Goal: Task Accomplishment & Management: Complete application form

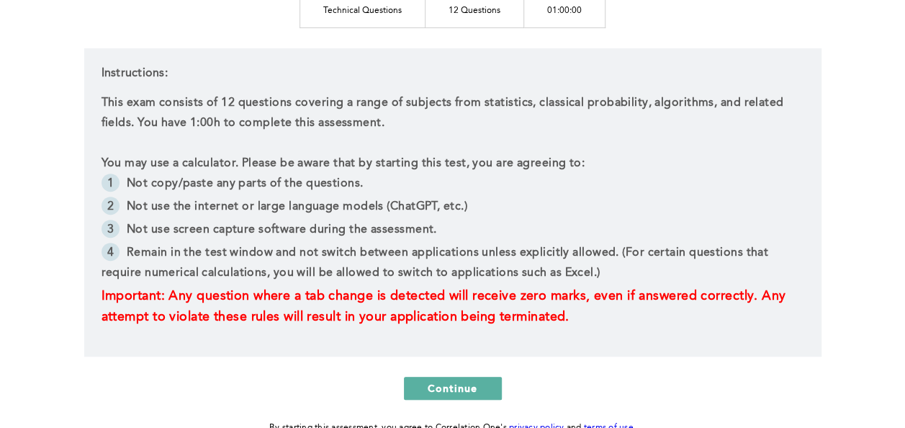
scroll to position [246, 0]
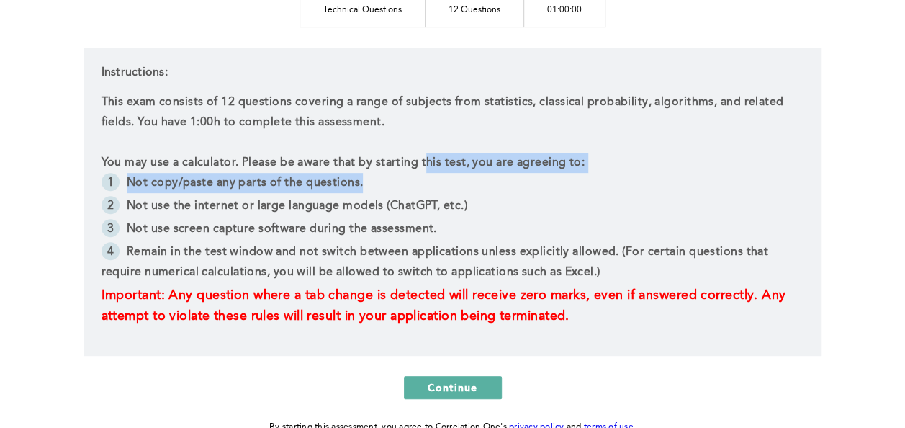
drag, startPoint x: 424, startPoint y: 163, endPoint x: 441, endPoint y: 180, distance: 23.9
click at [441, 180] on div "This exam consists of 12 questions covering a range of subjects from statistics…" at bounding box center [453, 209] width 703 height 235
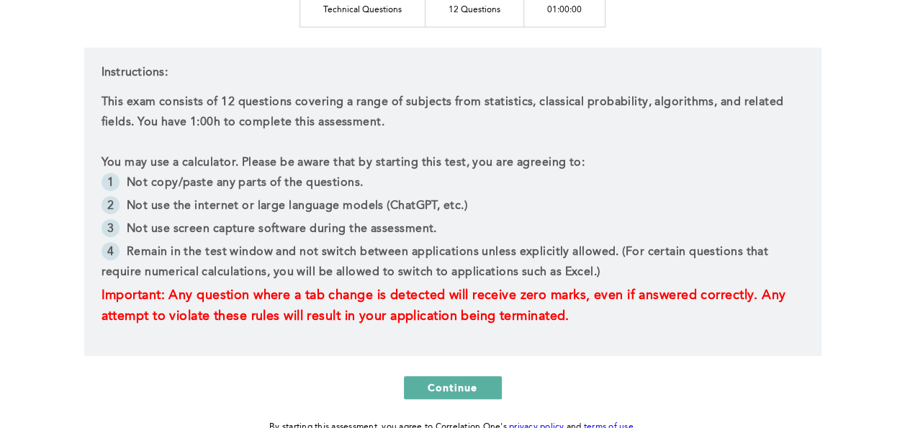
drag, startPoint x: 441, startPoint y: 180, endPoint x: 421, endPoint y: 199, distance: 27.5
click at [421, 199] on li "Not use the internet or large language models (ChatGPT, etc.)" at bounding box center [453, 207] width 703 height 23
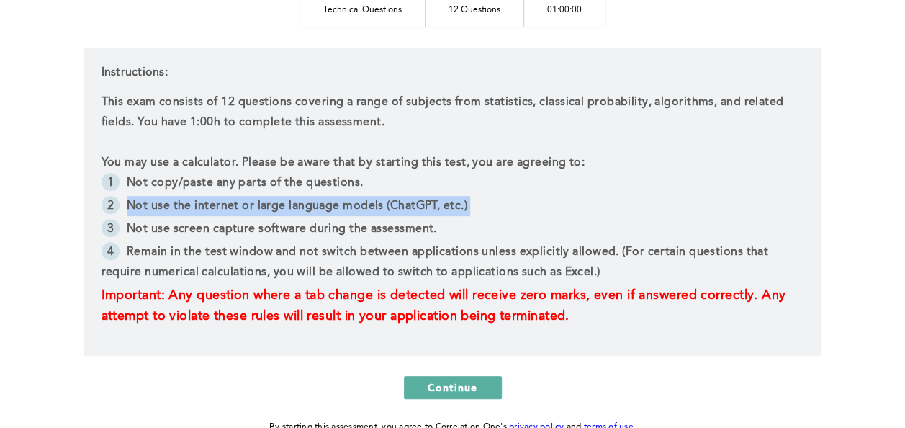
click at [421, 199] on li "Not use the internet or large language models (ChatGPT, etc.)" at bounding box center [453, 207] width 703 height 23
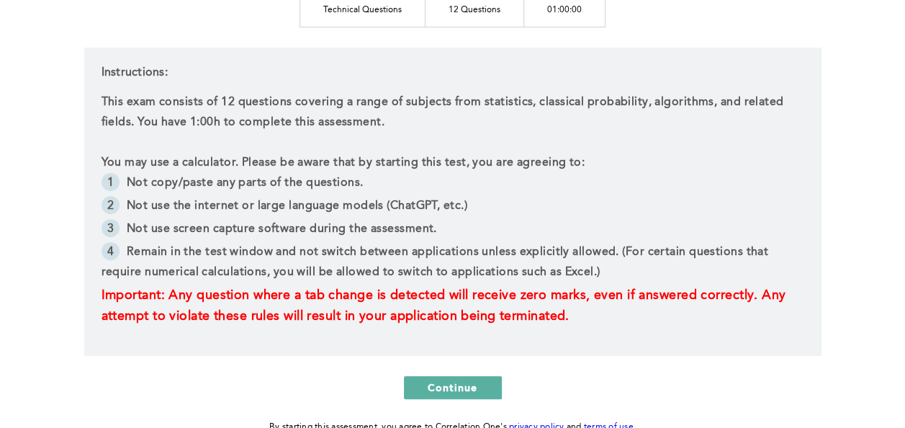
click at [421, 199] on li "Not use the internet or large language models (ChatGPT, etc.)" at bounding box center [453, 207] width 703 height 23
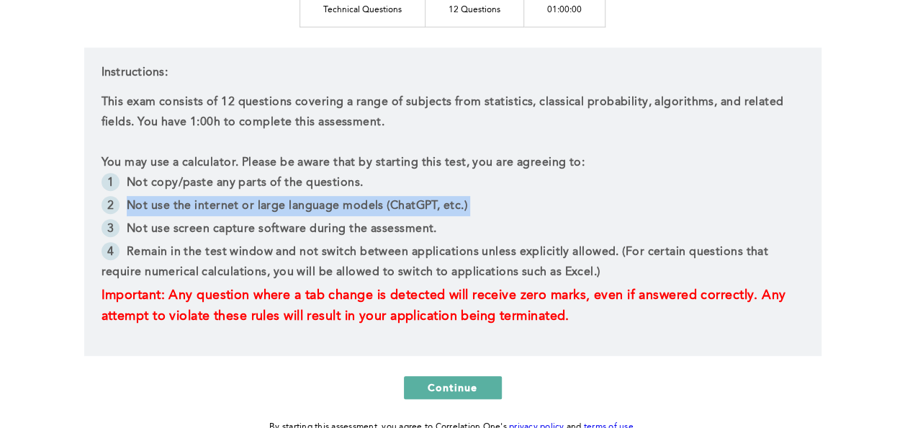
click at [421, 199] on li "Not use the internet or large language models (ChatGPT, etc.)" at bounding box center [453, 207] width 703 height 23
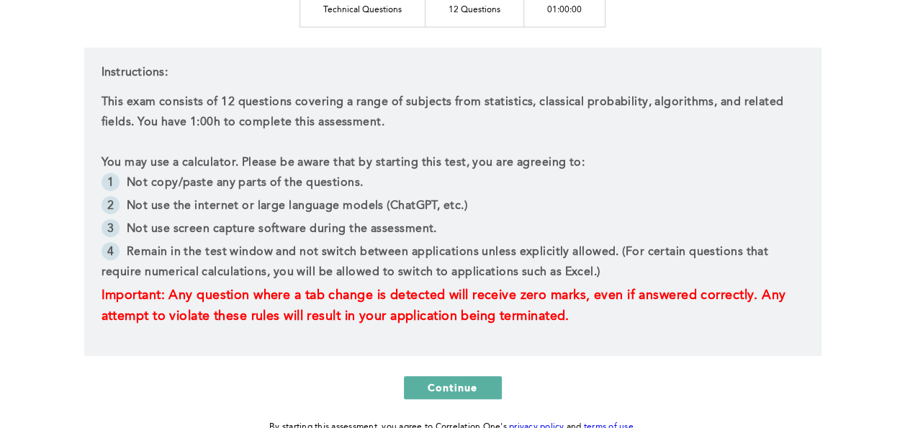
click at [421, 199] on li "Not use the internet or large language models (ChatGPT, etc.)" at bounding box center [453, 207] width 703 height 23
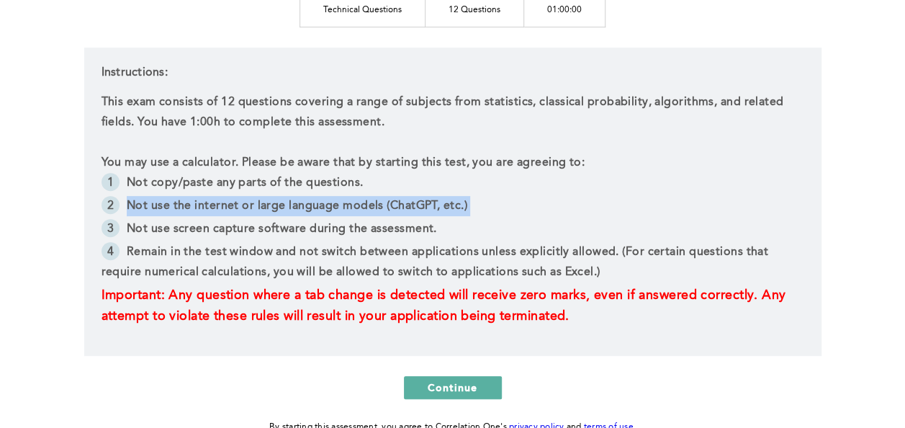
click at [421, 199] on li "Not use the internet or large language models (ChatGPT, etc.)" at bounding box center [453, 207] width 703 height 23
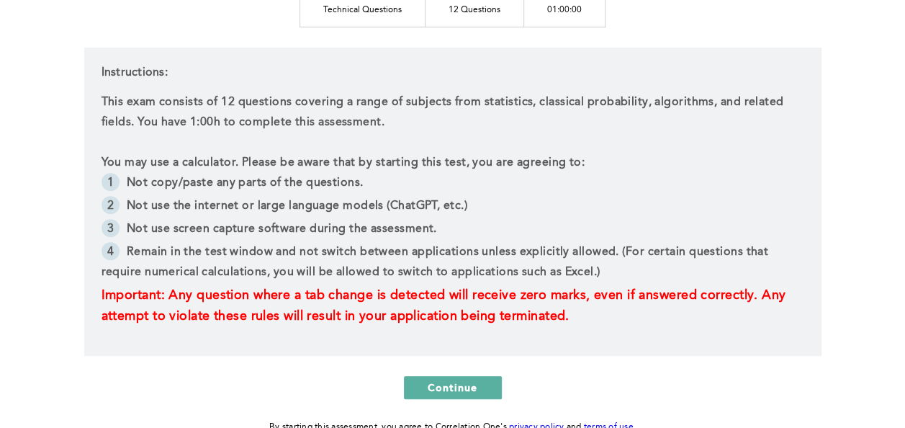
drag, startPoint x: 421, startPoint y: 199, endPoint x: 428, endPoint y: 263, distance: 64.5
click at [428, 263] on li "Remain in the test window and not switch between applications unless explicitly…" at bounding box center [453, 263] width 703 height 43
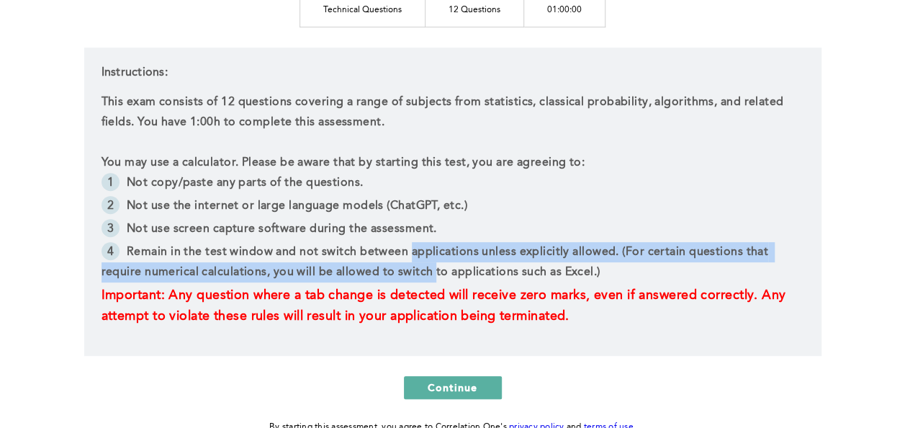
drag, startPoint x: 428, startPoint y: 263, endPoint x: 425, endPoint y: 254, distance: 9.8
click at [425, 254] on li "Remain in the test window and not switch between applications unless explicitly…" at bounding box center [453, 263] width 703 height 43
click at [431, 251] on li "Remain in the test window and not switch between applications unless explicitly…" at bounding box center [453, 263] width 703 height 43
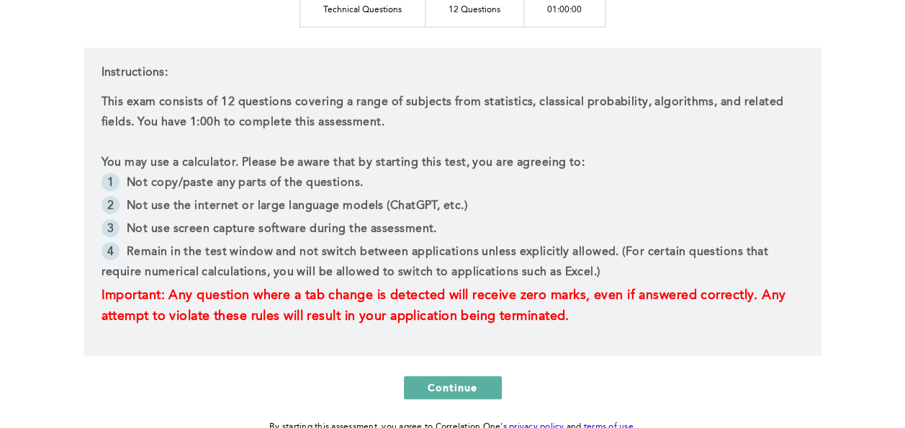
click at [292, 104] on p "This exam consists of 12 questions covering a range of subjects from statistics…" at bounding box center [453, 112] width 703 height 40
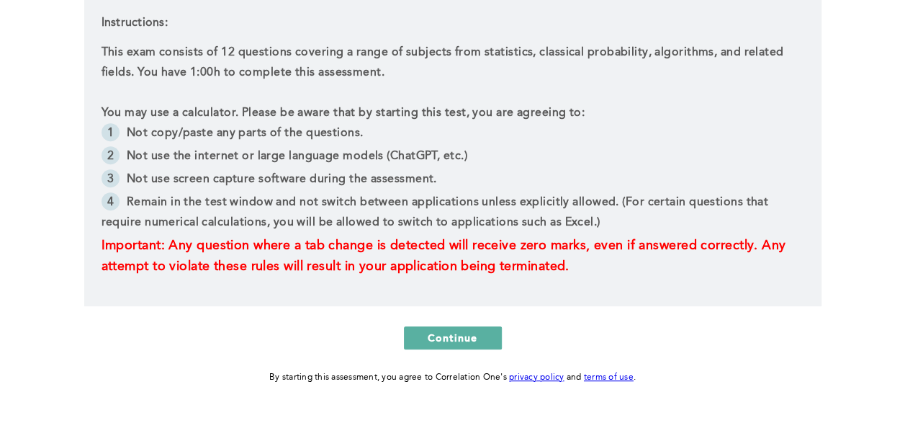
scroll to position [336, 0]
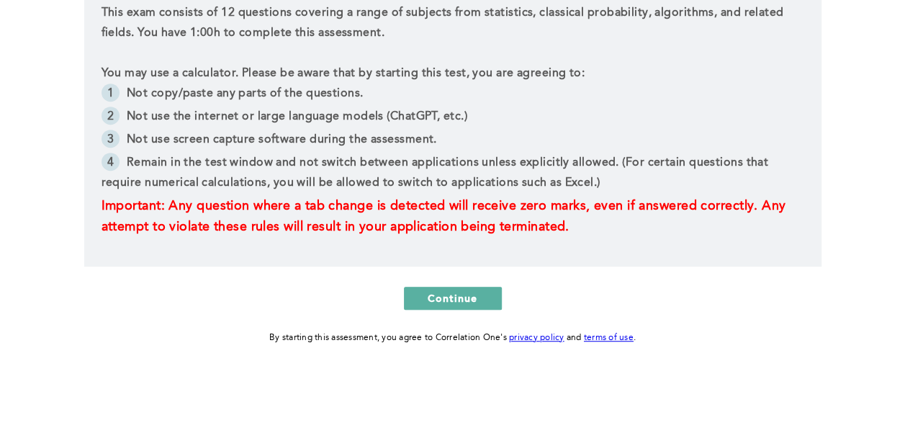
click at [418, 264] on div "Instructions: This exam consists of 12 questions covering a range of subjects f…" at bounding box center [453, 112] width 738 height 308
click at [449, 292] on span "Continue" at bounding box center [453, 298] width 50 height 14
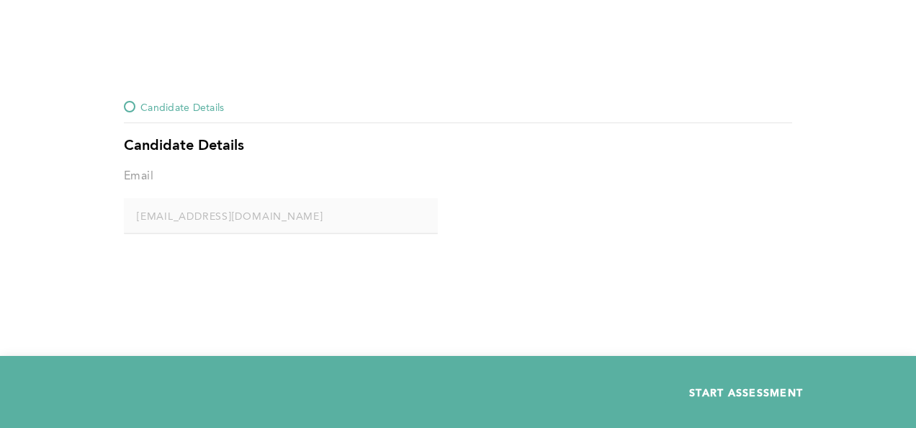
click at [778, 392] on span "START ASSESSMENT" at bounding box center [746, 392] width 114 height 14
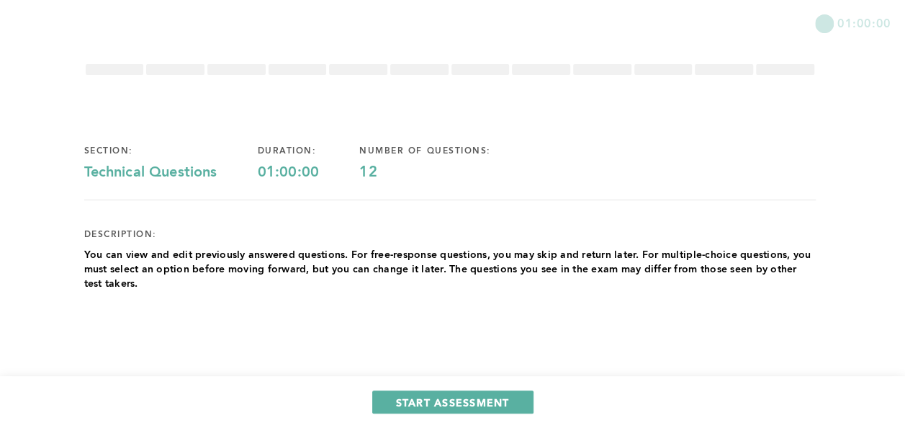
scroll to position [40, 0]
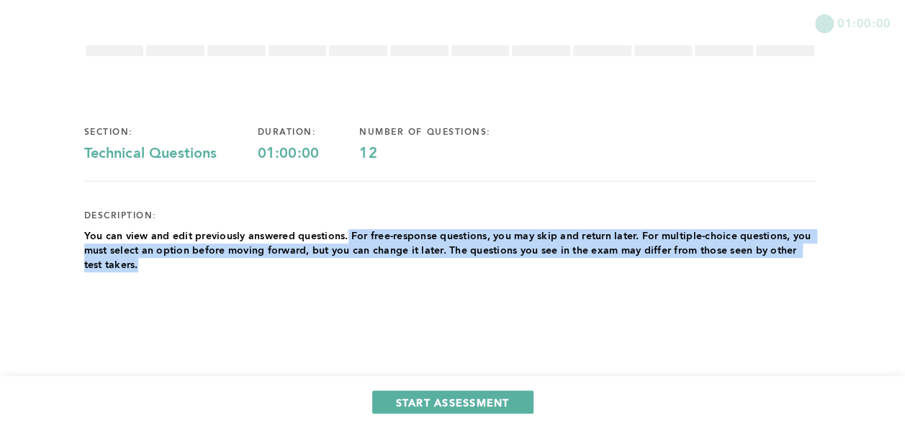
drag, startPoint x: 347, startPoint y: 230, endPoint x: 358, endPoint y: 265, distance: 36.2
click at [358, 265] on p "You can view and edit previously answered questions. For free-response question…" at bounding box center [450, 250] width 732 height 43
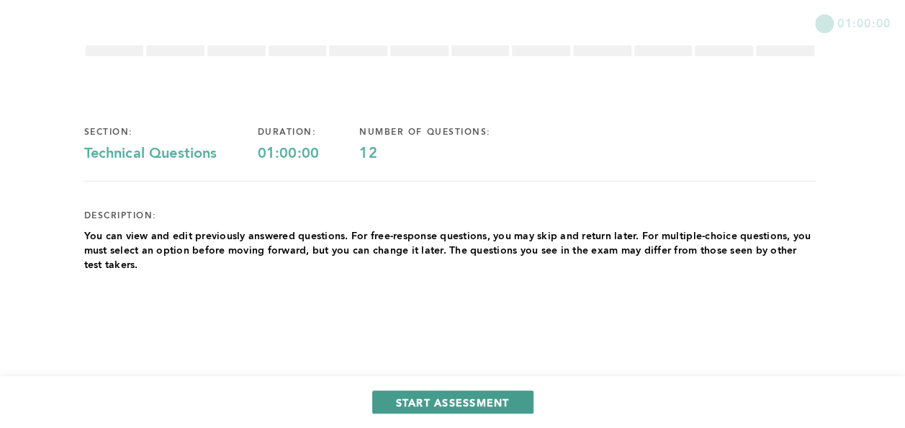
click at [394, 393] on button "START ASSESSMENT" at bounding box center [452, 401] width 161 height 23
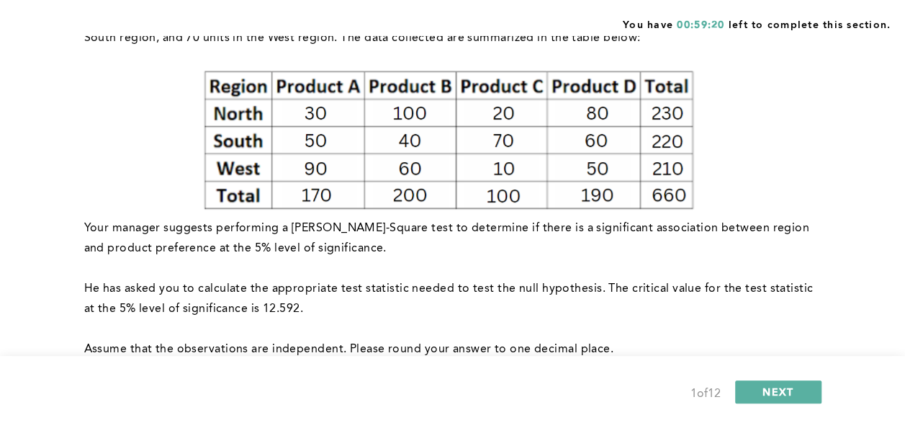
scroll to position [202, 0]
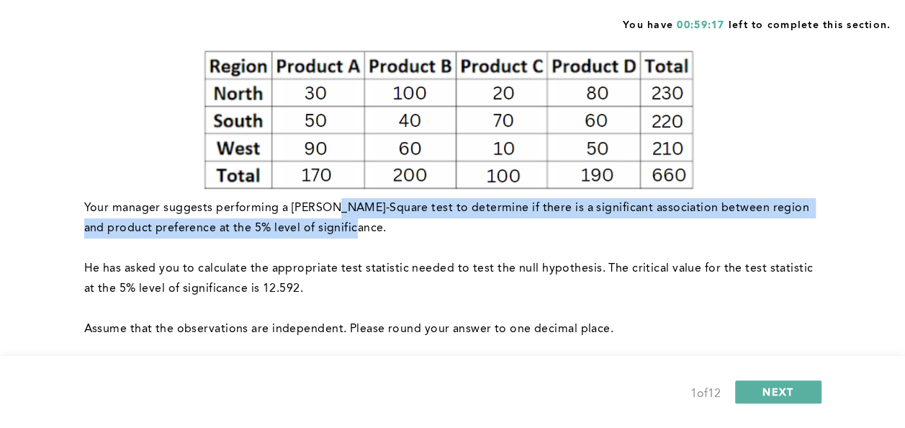
drag, startPoint x: 333, startPoint y: 207, endPoint x: 344, endPoint y: 224, distance: 19.8
click at [344, 224] on p "Your manager suggests performing a [PERSON_NAME]-Square test to determine if th…" at bounding box center [450, 218] width 732 height 40
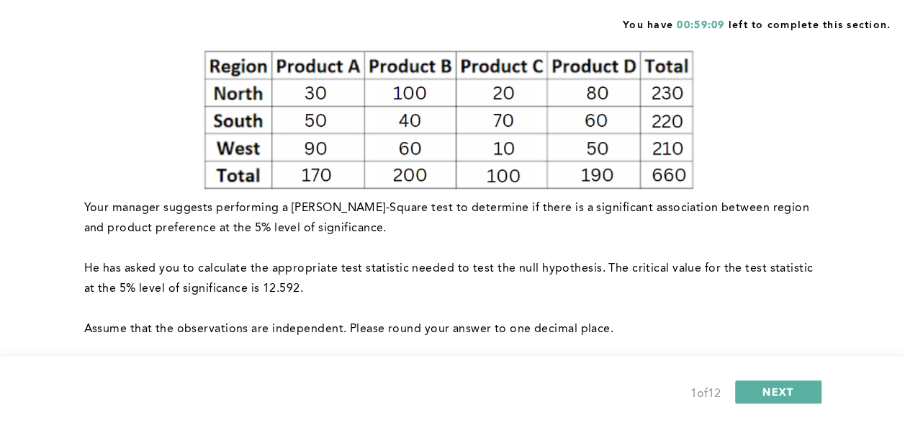
click at [352, 227] on p "Your manager suggests performing a [PERSON_NAME]-Square test to determine if th…" at bounding box center [450, 218] width 732 height 40
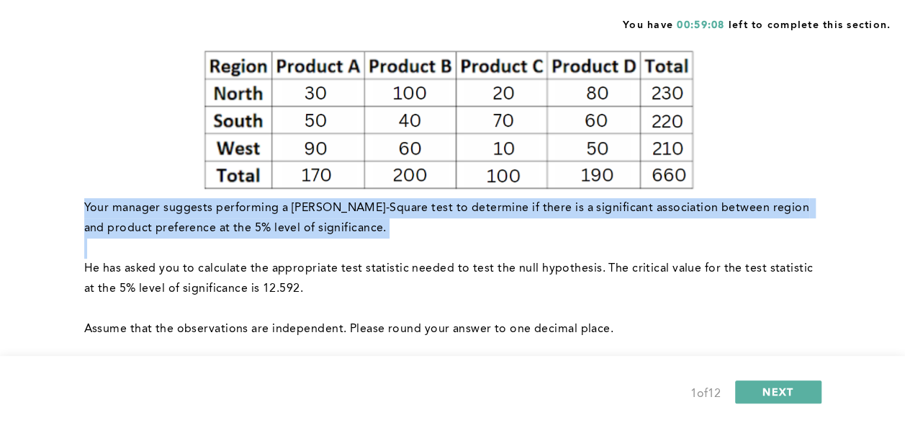
click at [352, 227] on p "Your manager suggests performing a [PERSON_NAME]-Square test to determine if th…" at bounding box center [450, 218] width 732 height 40
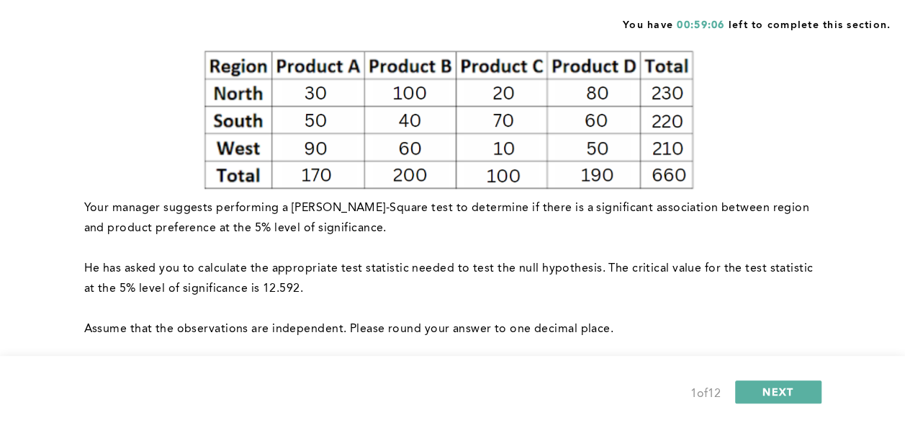
click at [357, 259] on p "He has asked you to calculate the appropriate test statistic needed to test the…" at bounding box center [450, 279] width 732 height 40
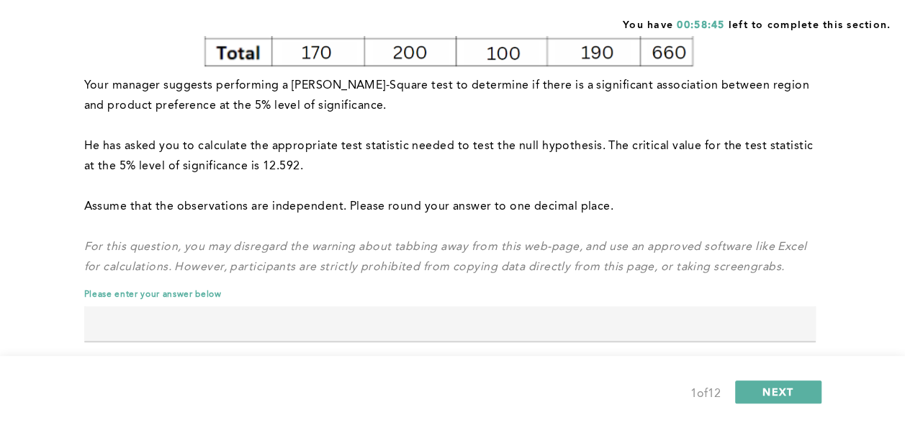
scroll to position [346, 0]
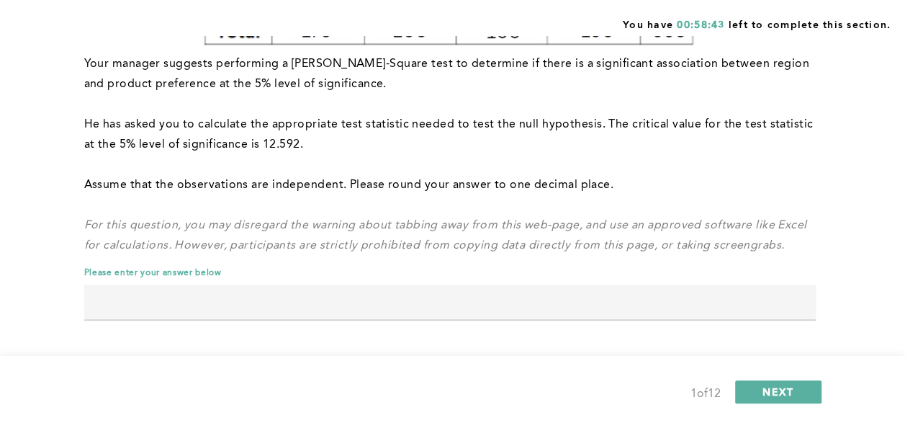
click at [313, 298] on input "text" at bounding box center [450, 301] width 732 height 35
click at [589, 228] on em "For this question, you may disregard the warning about tabbing away from this w…" at bounding box center [447, 236] width 726 height 32
click at [794, 387] on button "NEXT" at bounding box center [778, 391] width 86 height 23
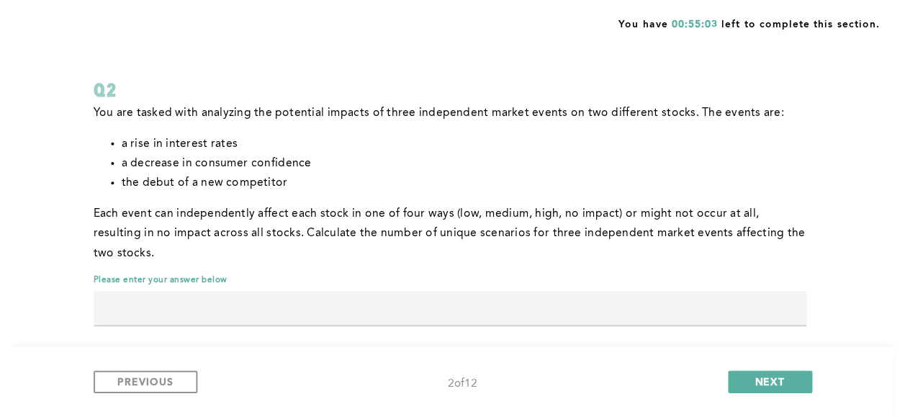
scroll to position [79, 0]
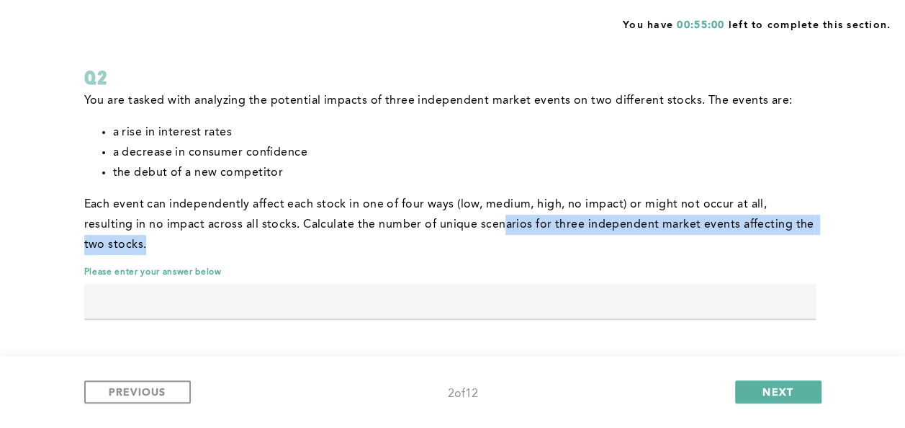
drag, startPoint x: 449, startPoint y: 221, endPoint x: 449, endPoint y: 237, distance: 15.8
click at [449, 237] on p "Each event can independently affect each stock in one of four ways (low, medium…" at bounding box center [450, 224] width 732 height 60
click at [446, 239] on p "Each event can independently affect each stock in one of four ways (low, medium…" at bounding box center [450, 224] width 732 height 60
drag, startPoint x: 446, startPoint y: 239, endPoint x: 446, endPoint y: 221, distance: 18.0
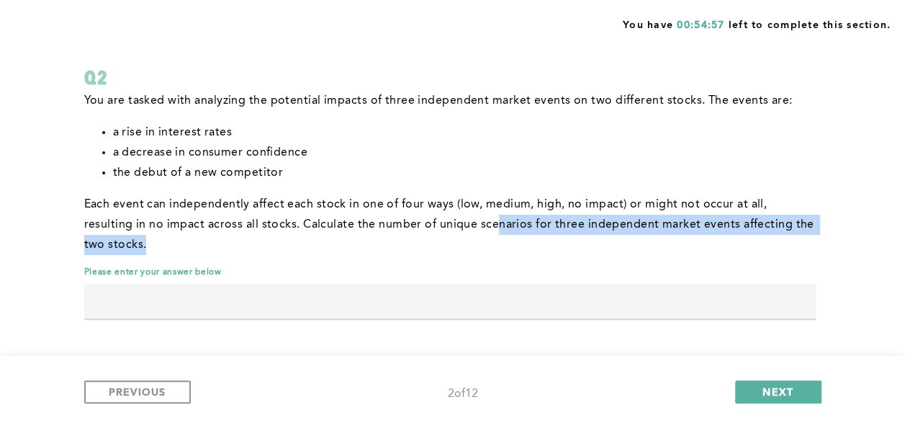
click at [446, 221] on p "Each event can independently affect each stock in one of four ways (low, medium…" at bounding box center [450, 224] width 732 height 60
click at [446, 221] on span "Each event can independently affect each stock in one of four ways (low, medium…" at bounding box center [451, 225] width 734 height 52
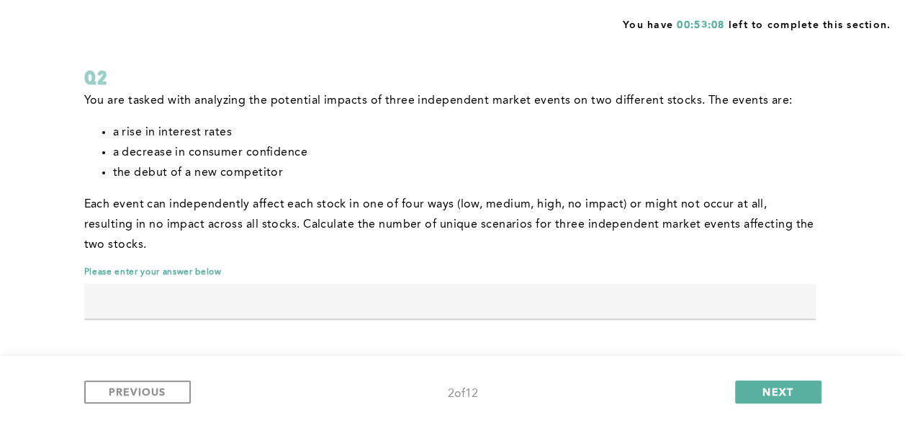
click at [247, 151] on span "a decrease in consumer confidence" at bounding box center [210, 153] width 195 height 12
drag, startPoint x: 247, startPoint y: 151, endPoint x: 248, endPoint y: 166, distance: 14.4
click at [248, 167] on span "the debut of a new competitor" at bounding box center [198, 173] width 171 height 12
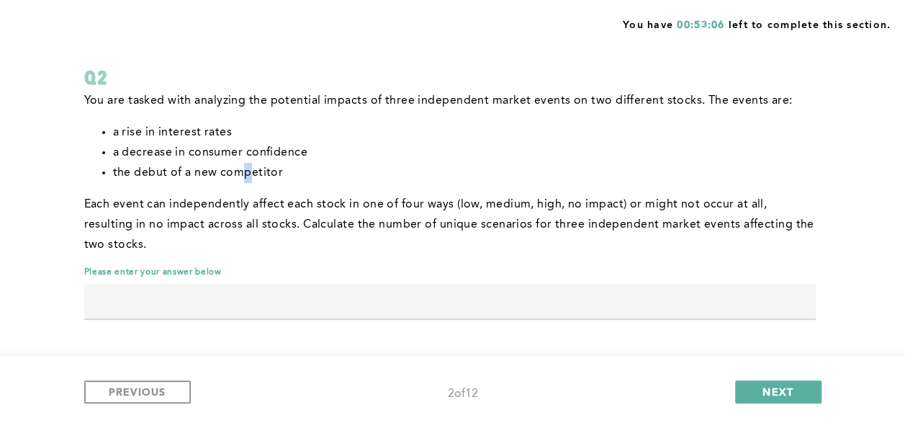
click at [248, 167] on span "the debut of a new competitor" at bounding box center [198, 173] width 171 height 12
click at [251, 207] on span "Each event can independently affect each stock in one of four ways (low, medium…" at bounding box center [451, 225] width 734 height 52
drag, startPoint x: 218, startPoint y: 199, endPoint x: 215, endPoint y: 189, distance: 9.6
click at [215, 189] on div "You are tasked with analyzing the potential impacts of three independent market…" at bounding box center [450, 173] width 732 height 164
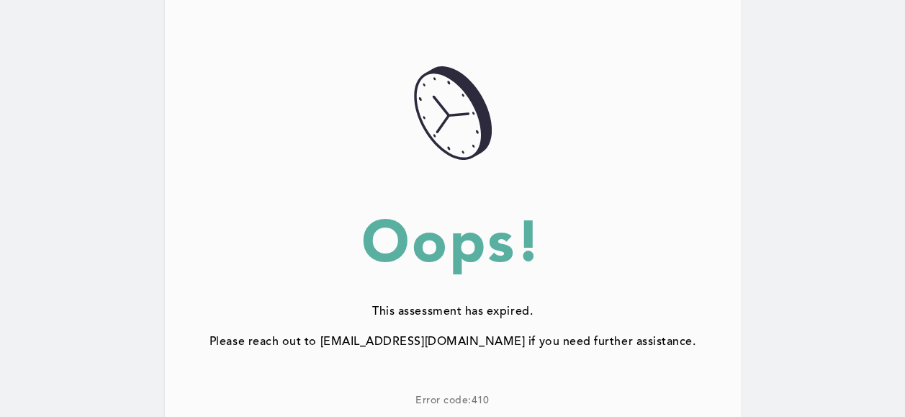
scroll to position [124, 0]
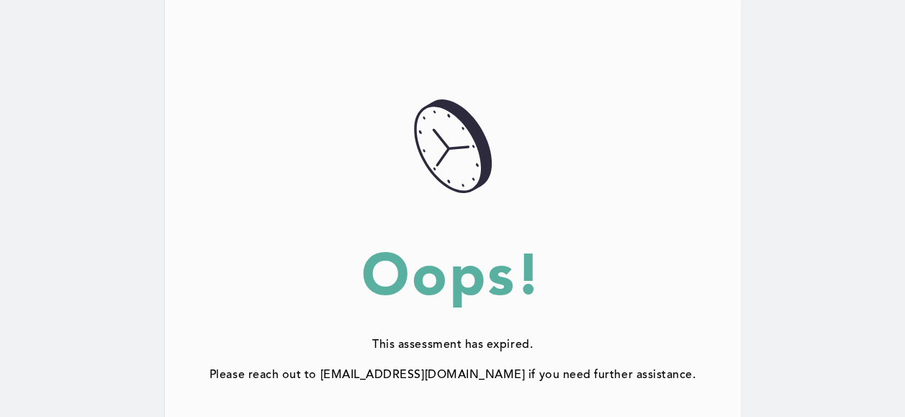
click at [444, 369] on div "Please reach out to [EMAIL_ADDRESS][DOMAIN_NAME] if you need further assistance." at bounding box center [453, 375] width 576 height 13
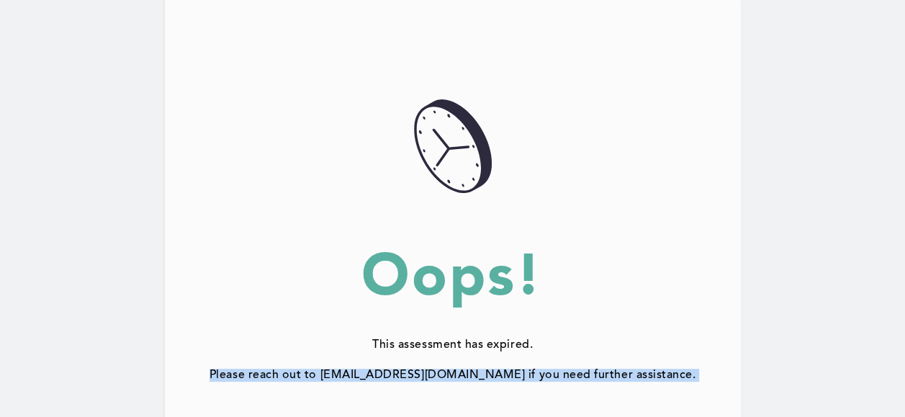
click at [444, 369] on div "Please reach out to [EMAIL_ADDRESS][DOMAIN_NAME] if you need further assistance." at bounding box center [453, 375] width 576 height 13
click at [452, 389] on div "1ABB8782-44B4-4BC9-BC69-2267C799FB00@1.5x Oops! This assessment has expired. Pl…" at bounding box center [453, 255] width 576 height 520
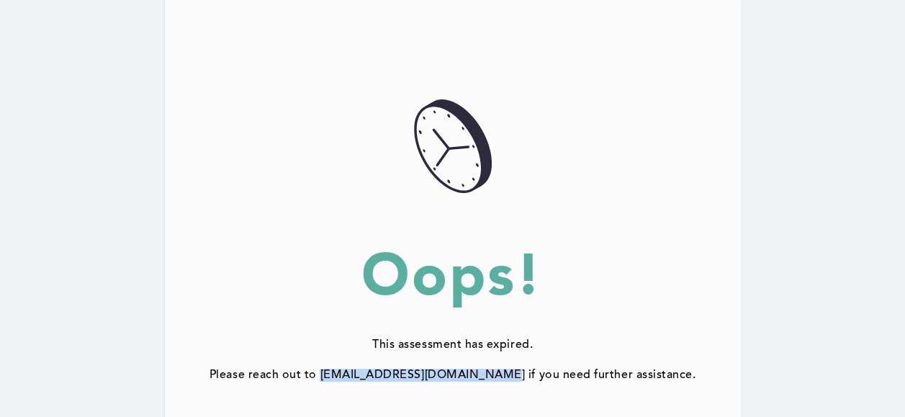
drag, startPoint x: 505, startPoint y: 374, endPoint x: 339, endPoint y: 363, distance: 166.7
click at [339, 363] on div "1ABB8782-44B4-4BC9-BC69-2267C799FB00@1.5x Oops! This assessment has expired. Pl…" at bounding box center [453, 255] width 576 height 520
copy div "[EMAIL_ADDRESS][DOMAIN_NAME]"
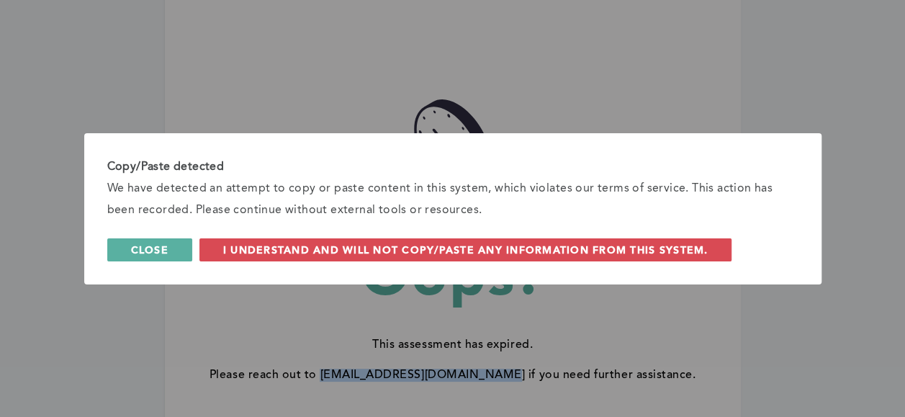
click at [192, 249] on button "Close" at bounding box center [149, 249] width 85 height 23
